Goal: Go to known website: Access a specific website the user already knows

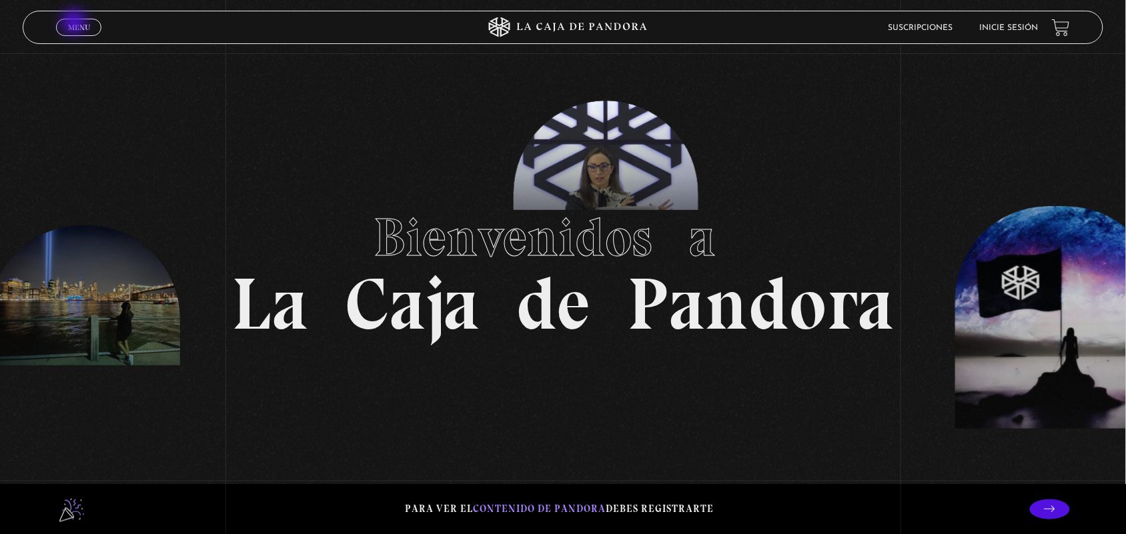
click at [75, 23] on span "Menu" at bounding box center [79, 27] width 22 height 8
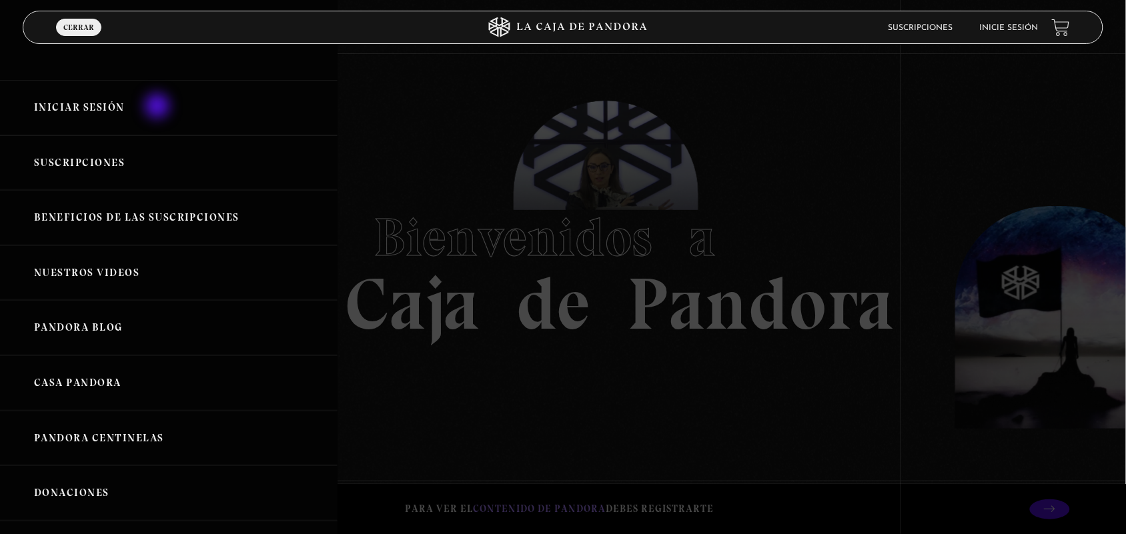
click at [159, 107] on link "Iniciar Sesión" at bounding box center [169, 107] width 338 height 55
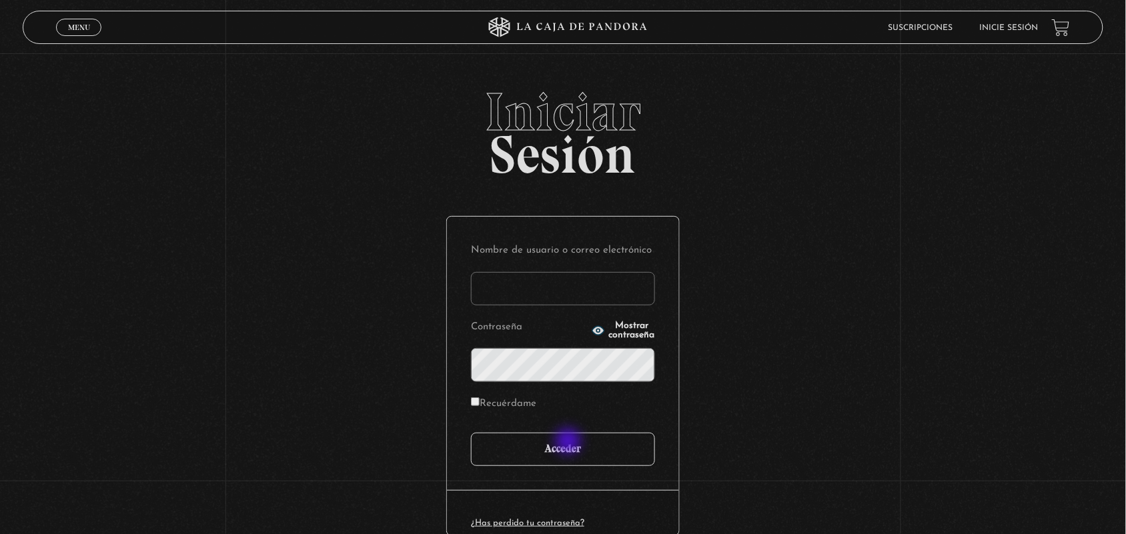
type input "ANGE-LU"
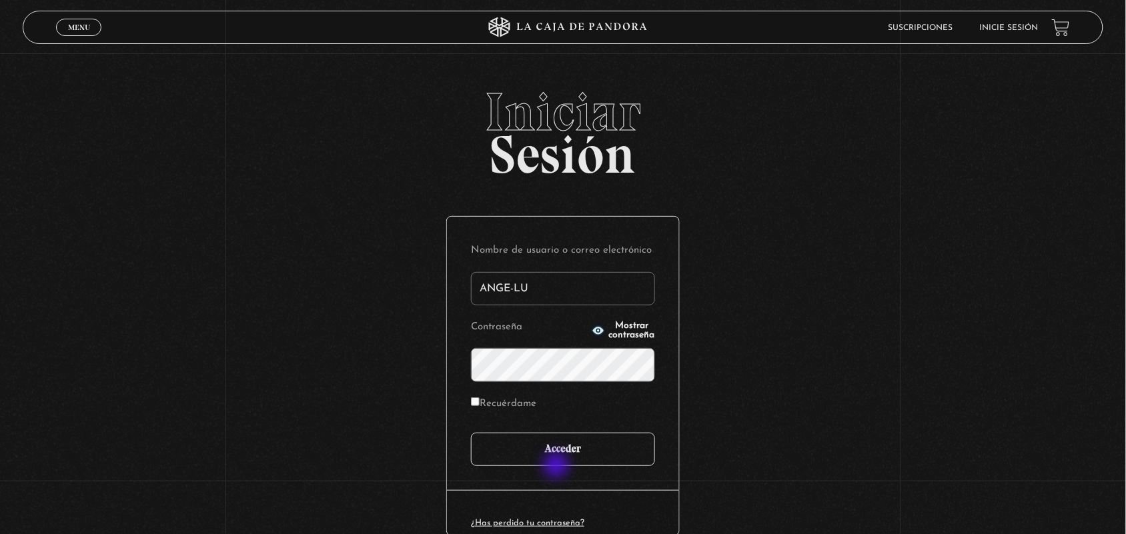
click at [558, 466] on input "Acceder" at bounding box center [563, 449] width 184 height 33
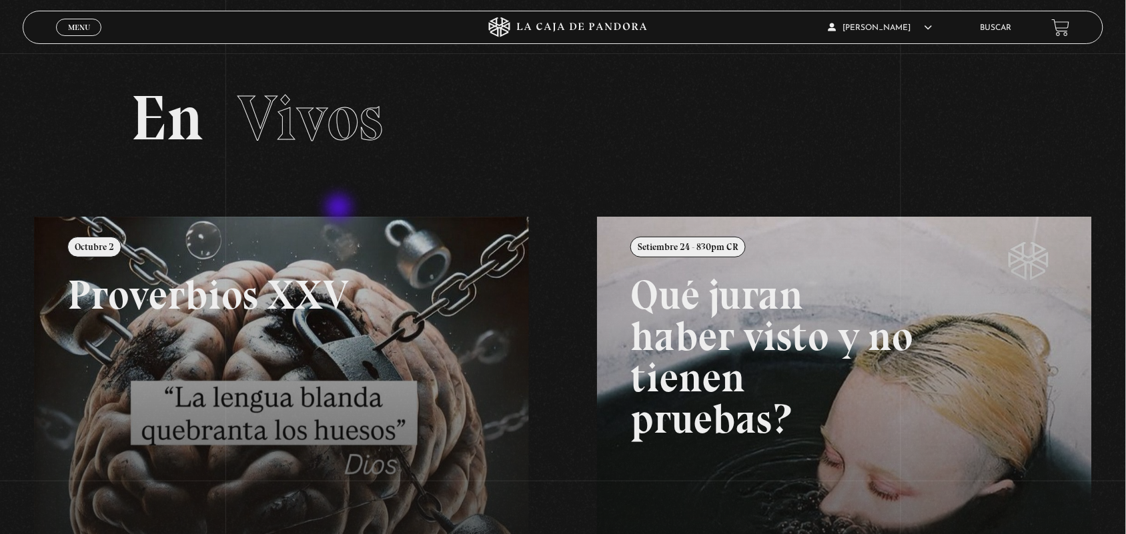
click at [340, 209] on section "En Vivos" at bounding box center [563, 134] width 1126 height 163
click at [332, 292] on link at bounding box center [597, 484] width 1126 height 534
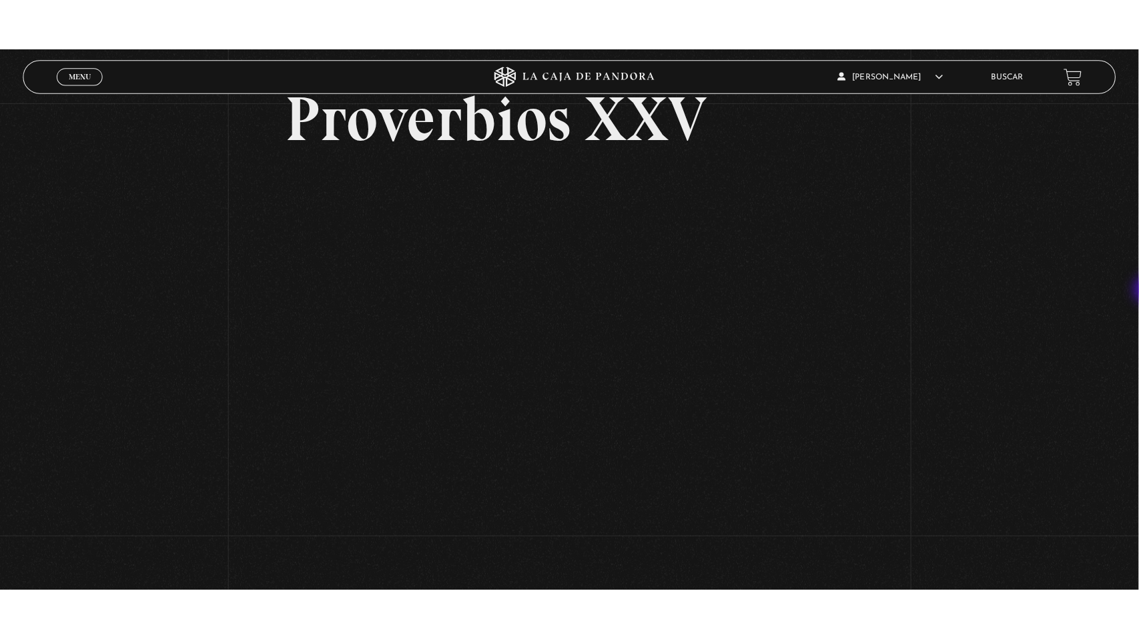
scroll to position [98, 0]
